Goal: Navigation & Orientation: Find specific page/section

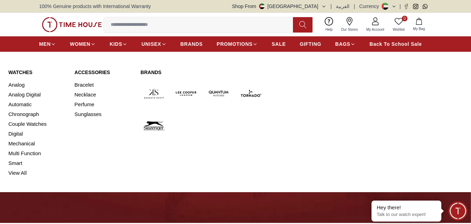
click at [182, 92] on img at bounding box center [186, 93] width 27 height 27
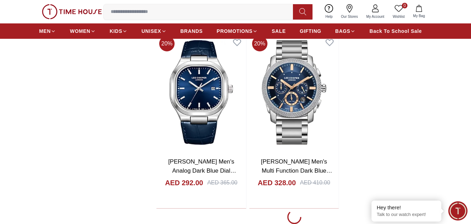
scroll to position [1396, 0]
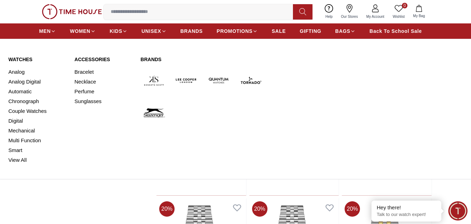
click at [222, 80] on img at bounding box center [218, 80] width 27 height 27
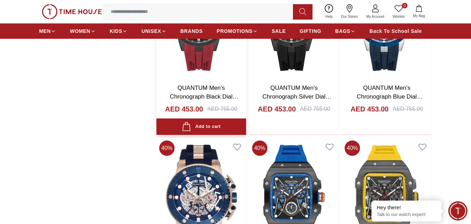
scroll to position [663, 0]
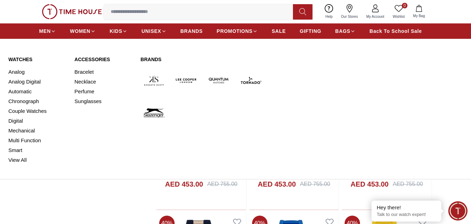
click at [252, 80] on img at bounding box center [250, 80] width 27 height 27
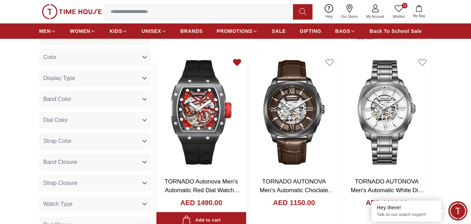
scroll to position [419, 0]
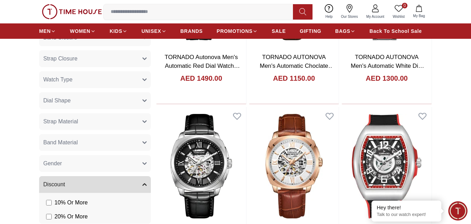
click at [109, 100] on button "Dial Shape" at bounding box center [95, 100] width 112 height 17
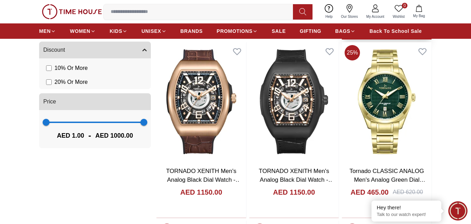
scroll to position [663, 0]
